Goal: Find specific page/section: Find specific page/section

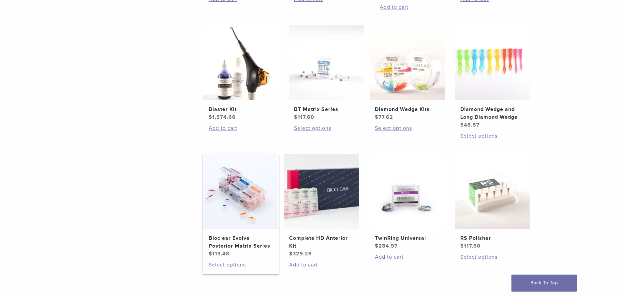
scroll to position [358, 0]
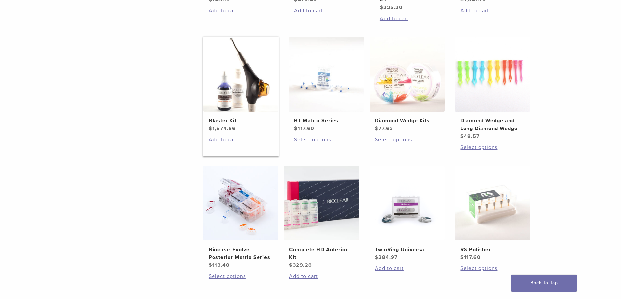
click at [264, 91] on img at bounding box center [240, 74] width 75 height 75
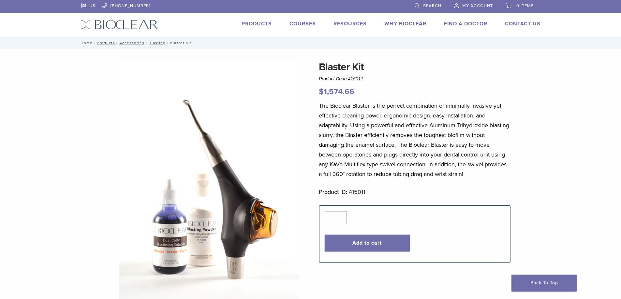
click at [91, 45] on link "Home" at bounding box center [86, 43] width 14 height 5
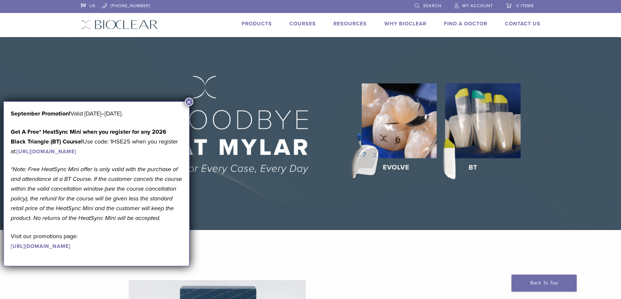
click at [476, 24] on link "Find A Doctor" at bounding box center [465, 24] width 43 height 7
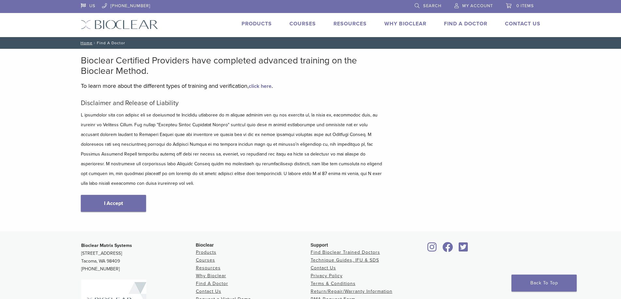
click at [189, 102] on h5 "Disclaimer and Release of Liability" at bounding box center [232, 103] width 303 height 8
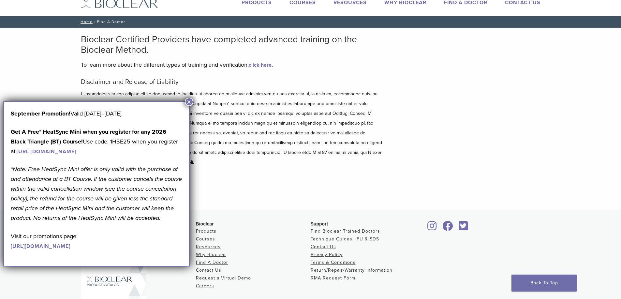
scroll to position [33, 0]
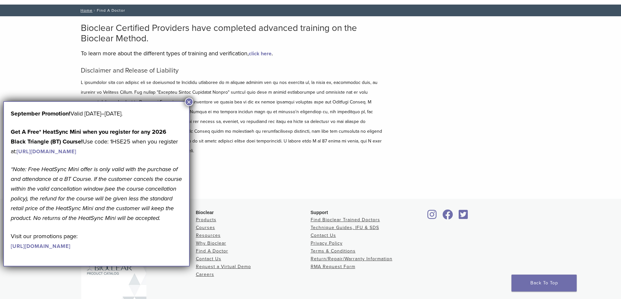
click at [188, 102] on button "×" at bounding box center [189, 102] width 8 height 8
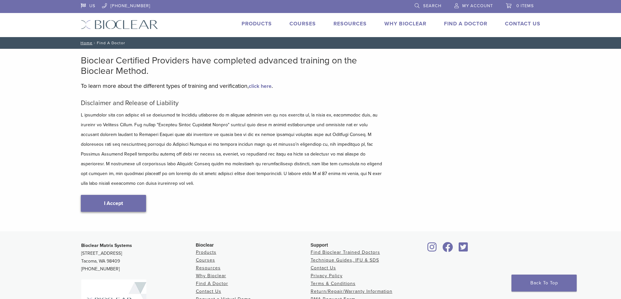
click at [135, 196] on link "I Accept" at bounding box center [113, 203] width 65 height 17
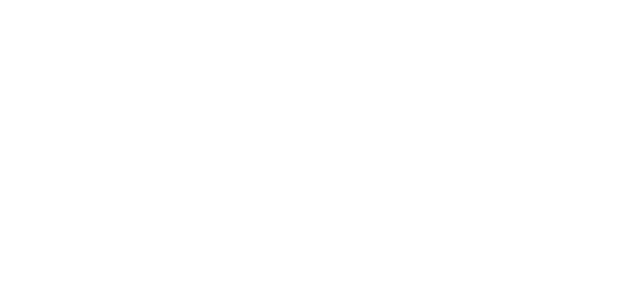
scroll to position [293, 0]
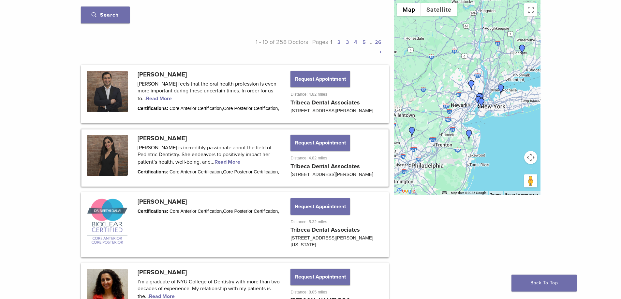
click at [113, 143] on link at bounding box center [235, 158] width 306 height 57
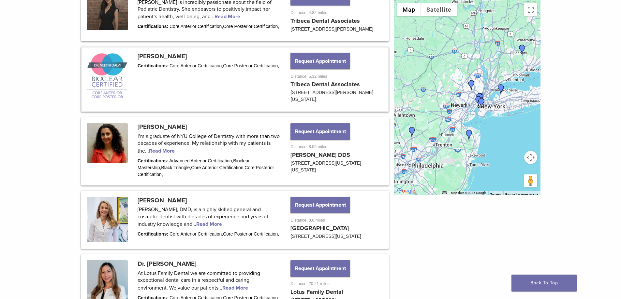
scroll to position [456, 0]
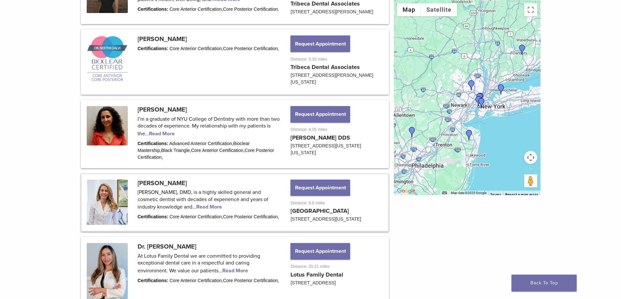
click at [170, 182] on link at bounding box center [235, 203] width 306 height 57
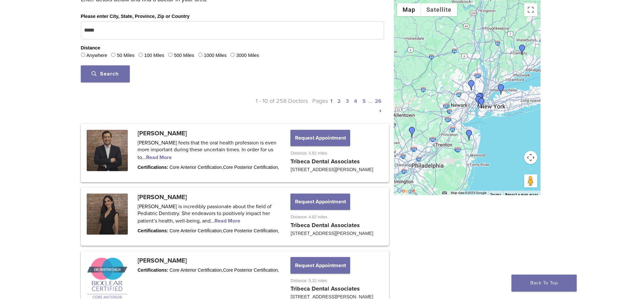
scroll to position [222, 0]
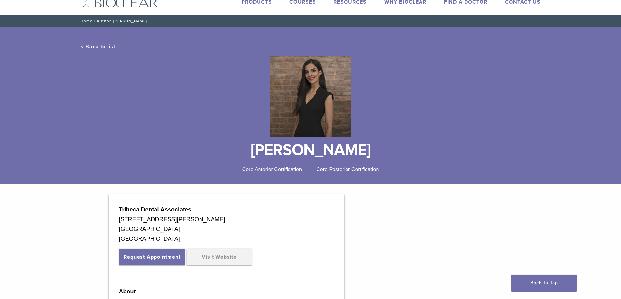
scroll to position [33, 0]
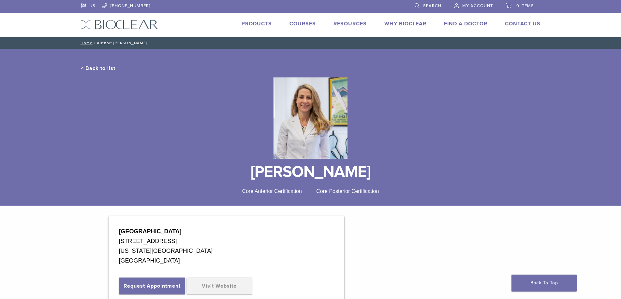
click at [311, 96] on img at bounding box center [310, 118] width 74 height 81
